Goal: Obtain resource: Download file/media

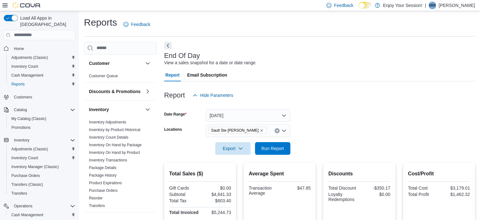
scroll to position [26, 0]
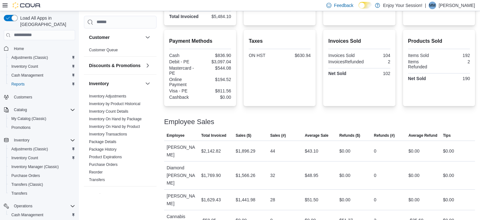
scroll to position [195, 0]
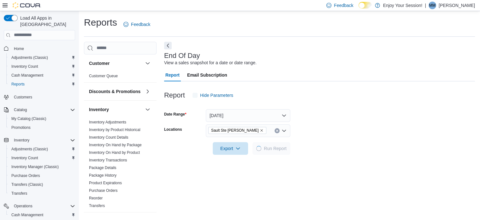
scroll to position [4, 0]
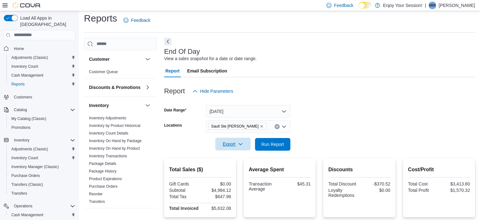
click at [242, 144] on icon "button" at bounding box center [240, 143] width 5 height 5
click at [240, 167] on span "Export to Pdf" at bounding box center [234, 169] width 28 height 5
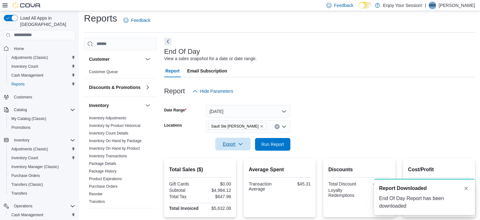
scroll to position [0, 0]
